Goal: Check status

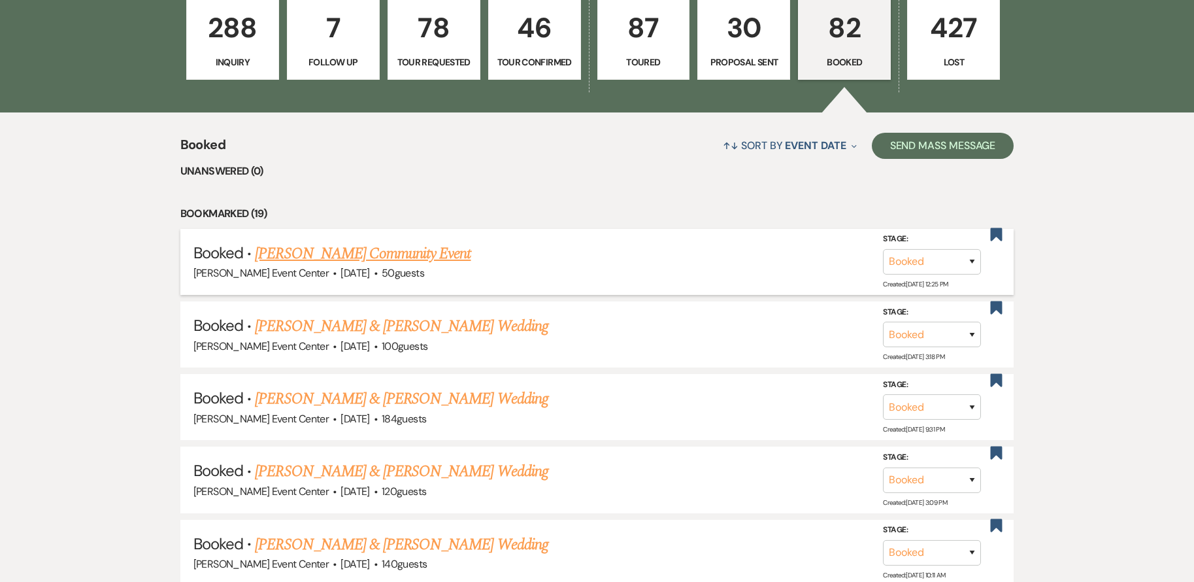
scroll to position [363, 0]
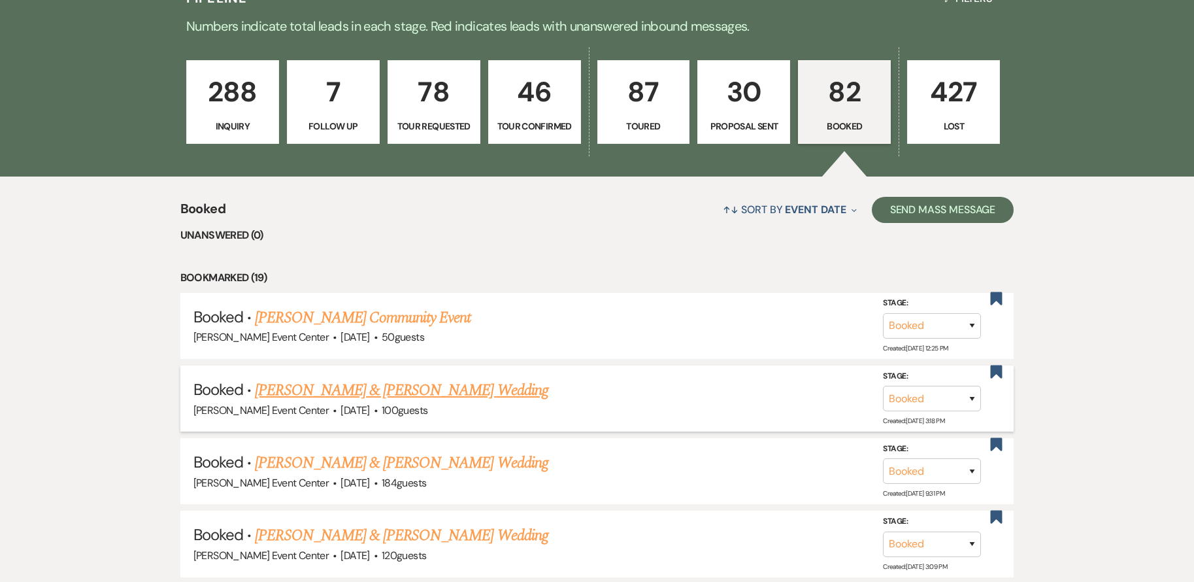
click at [433, 380] on link "[PERSON_NAME] & [PERSON_NAME] Wedding" at bounding box center [401, 391] width 293 height 24
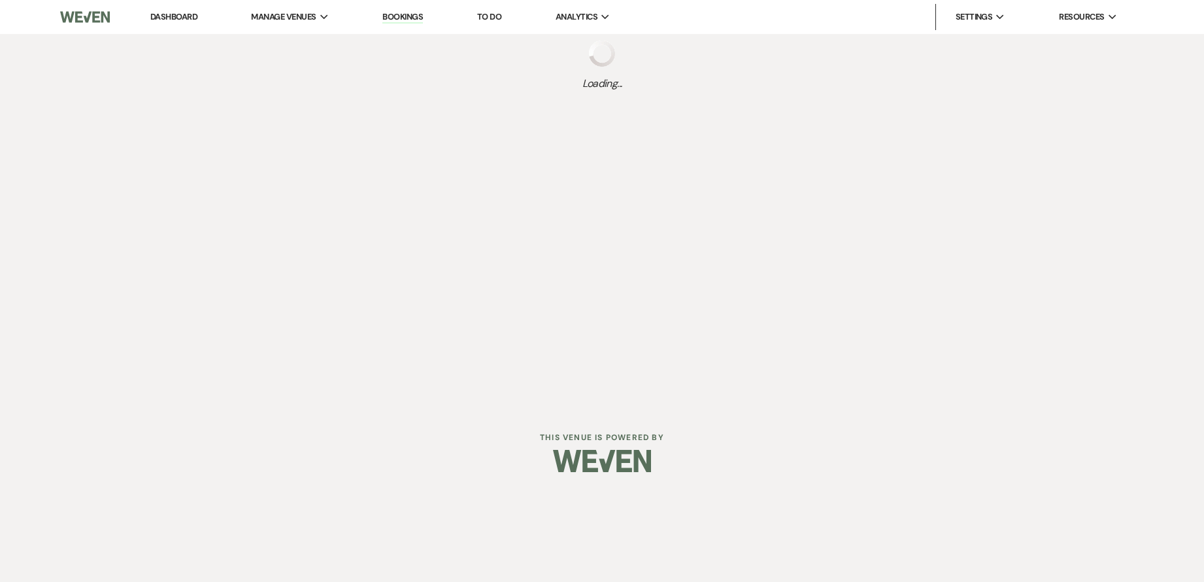
click at [158, 13] on link "Dashboard" at bounding box center [173, 16] width 47 height 11
